Goal: Information Seeking & Learning: Learn about a topic

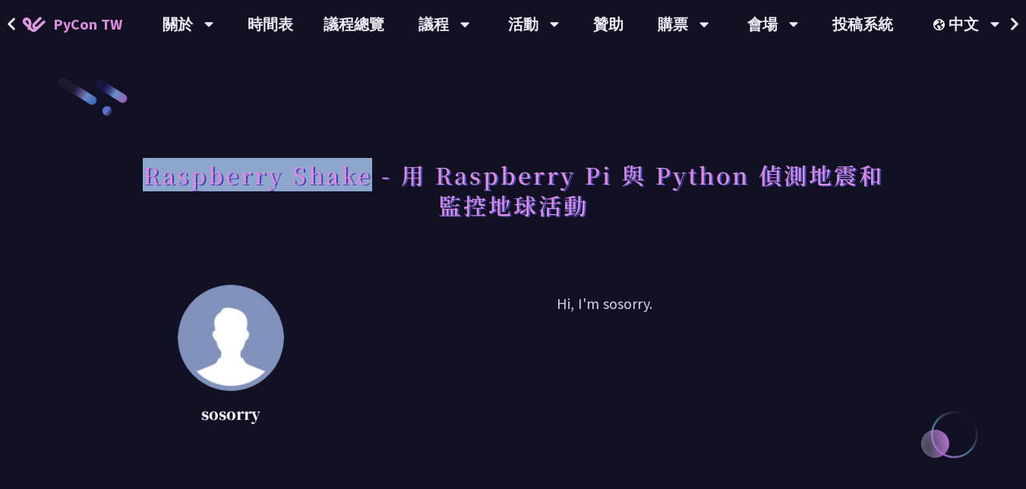
drag, startPoint x: 374, startPoint y: 186, endPoint x: 137, endPoint y: 194, distance: 237.1
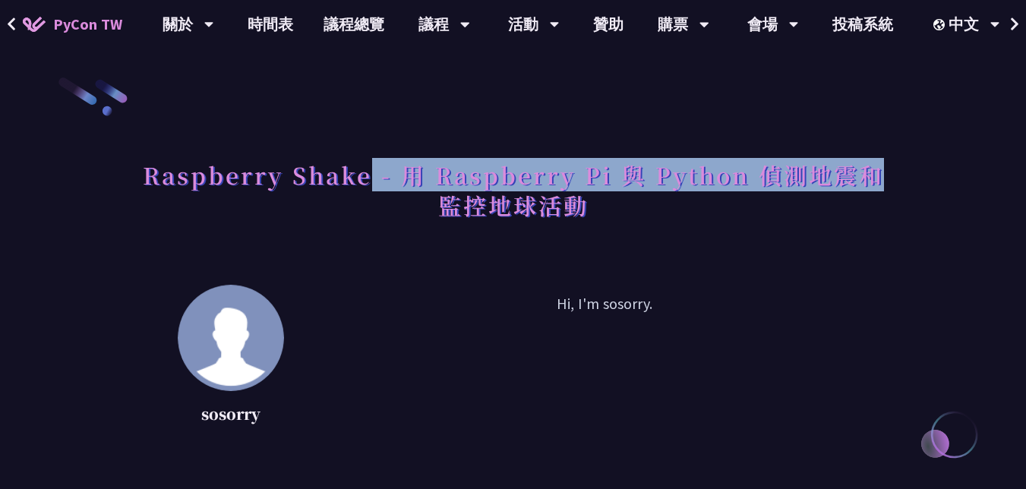
copy h1 "- 用 Raspberry Pi 與 Python 偵測地震和"
click at [147, 183] on h1 "Raspberry Shake - 用 Raspberry Pi 與 Python 偵測地震和監控地球活動" at bounding box center [513, 190] width 746 height 76
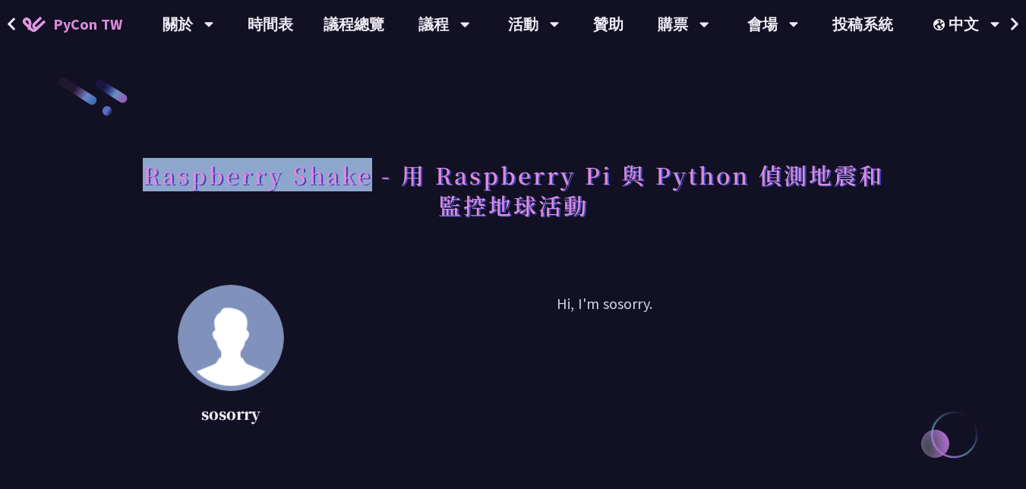
copy h1 "Raspberry Shake"
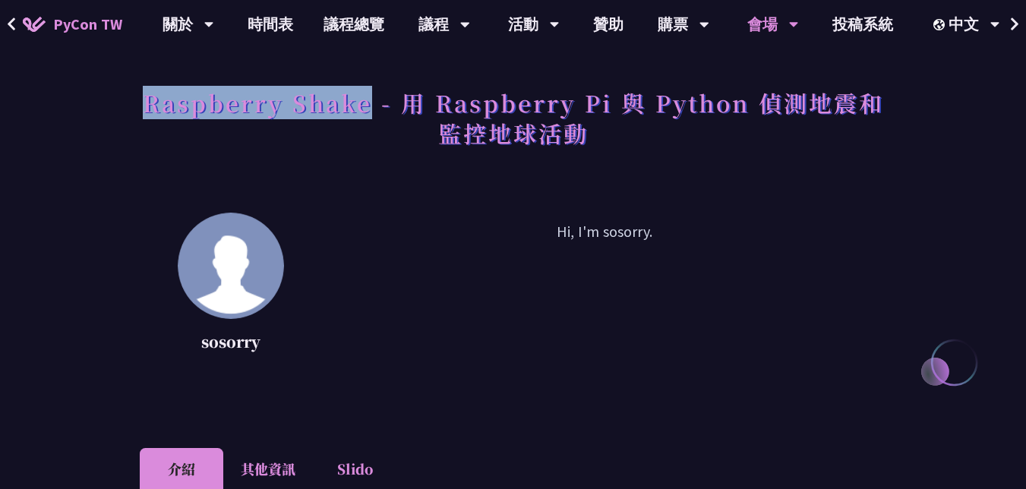
scroll to position [64, 0]
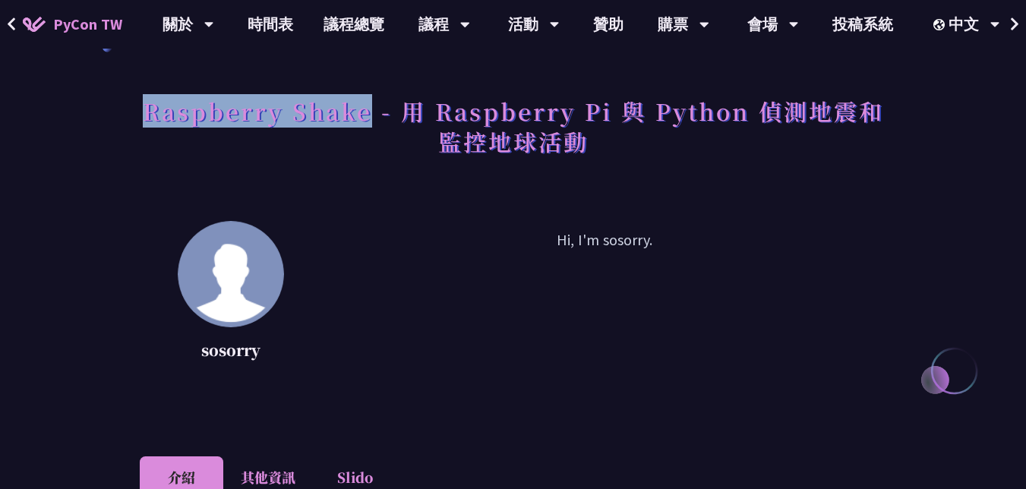
click at [183, 137] on h1 "Raspberry Shake - 用 Raspberry Pi 與 Python 偵測地震和監控地球活動" at bounding box center [513, 126] width 746 height 76
drag, startPoint x: 159, startPoint y: 112, endPoint x: 368, endPoint y: 112, distance: 208.8
click at [368, 112] on h1 "Raspberry Shake - 用 Raspberry Pi 與 Python 偵測地震和監控地球活動" at bounding box center [513, 126] width 746 height 76
copy h1 "Raspberry Shake"
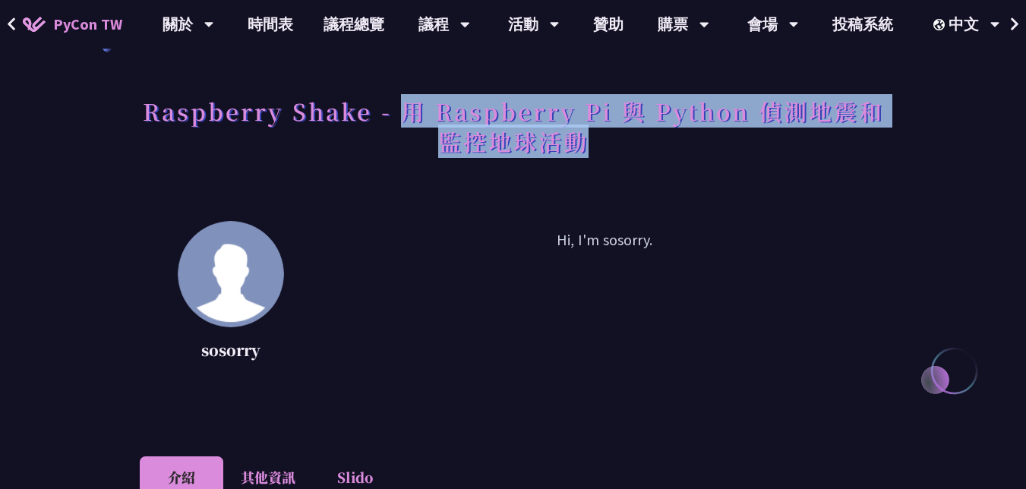
drag, startPoint x: 405, startPoint y: 114, endPoint x: 582, endPoint y: 142, distance: 179.1
click at [582, 141] on h1 "Raspberry Shake - 用 Raspberry Pi 與 Python 偵測地震和監控地球活動" at bounding box center [513, 126] width 746 height 76
copy h1 "用 Raspberry Pi 與 Python 偵測地震和監控地球活動"
click at [622, 116] on h1 "Raspberry Shake - 用 Raspberry Pi 與 Python 偵測地震和監控地球活動" at bounding box center [513, 126] width 746 height 76
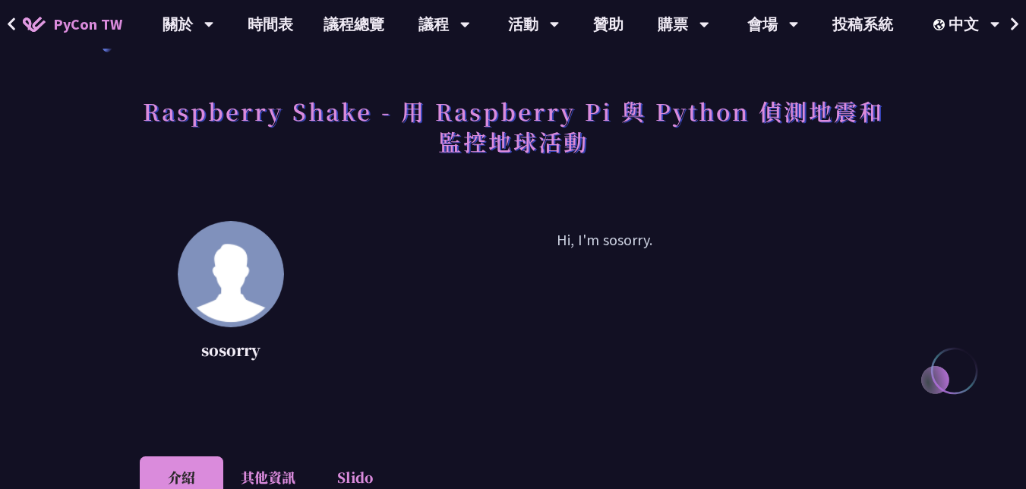
click at [622, 116] on h1 "Raspberry Shake - 用 Raspberry Pi 與 Python 偵測地震和監控地球活動" at bounding box center [513, 126] width 746 height 76
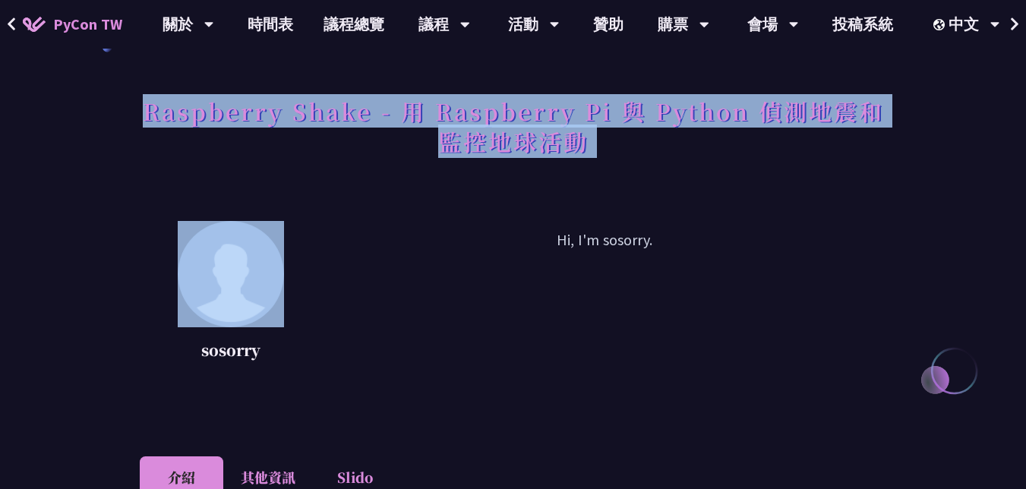
click at [622, 116] on h1 "Raspberry Shake - 用 Raspberry Pi 與 Python 偵測地震和監控地球活動" at bounding box center [513, 126] width 746 height 76
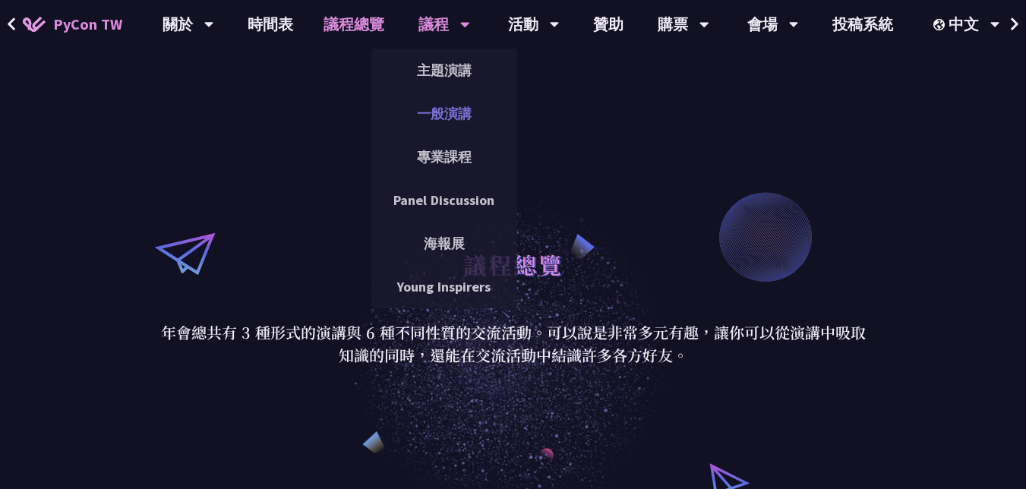
click at [455, 121] on link "一般演講" at bounding box center [444, 114] width 146 height 36
